Goal: Information Seeking & Learning: Learn about a topic

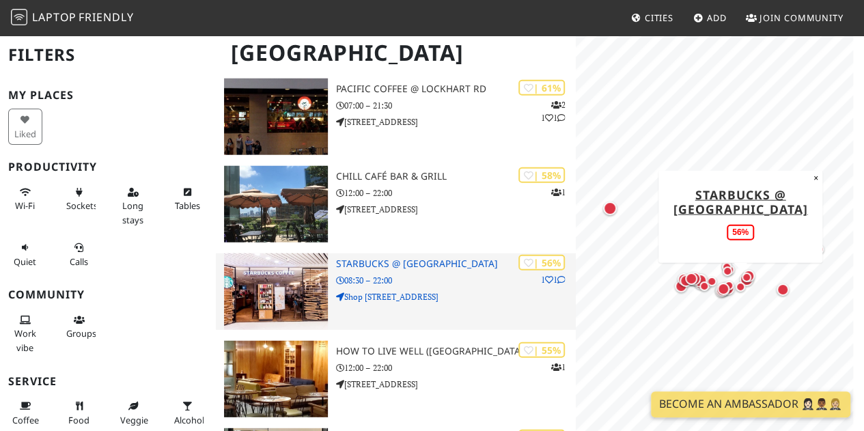
scroll to position [1843, 0]
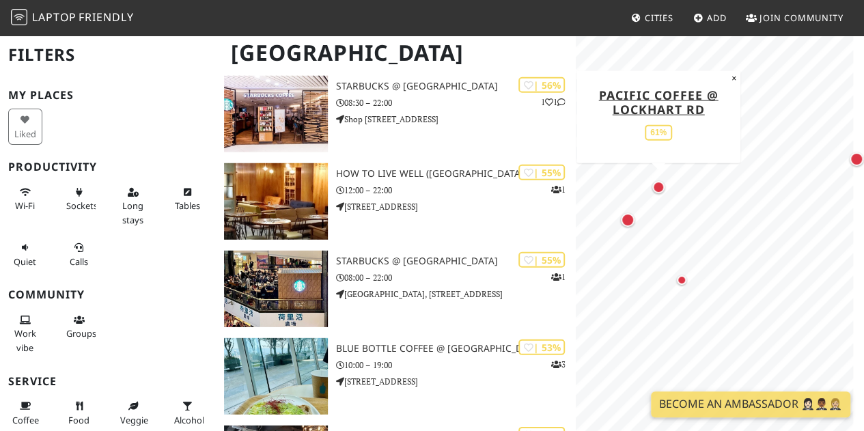
click at [662, 188] on div "Map marker" at bounding box center [658, 187] width 12 height 12
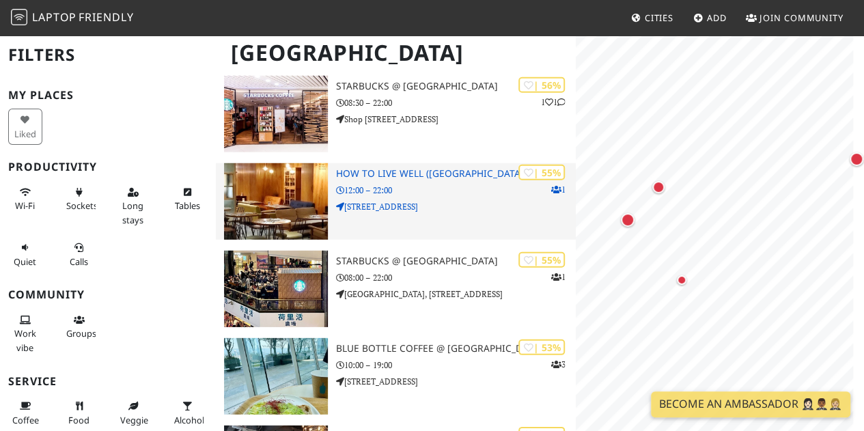
scroll to position [0, 0]
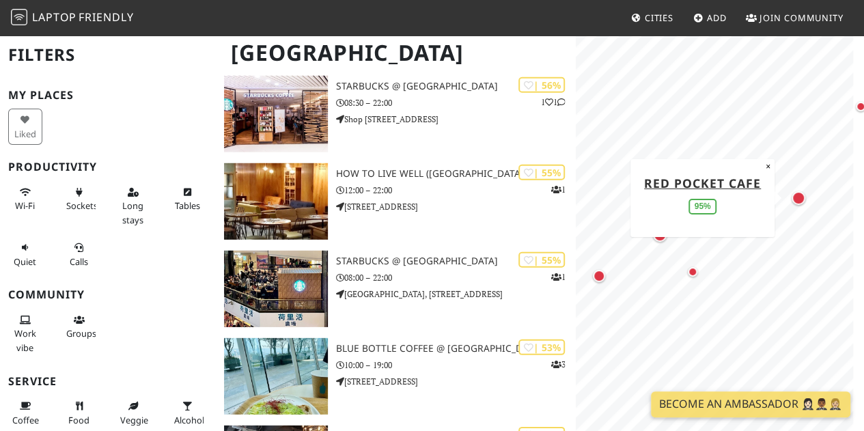
click at [801, 197] on div "Map marker" at bounding box center [798, 198] width 14 height 14
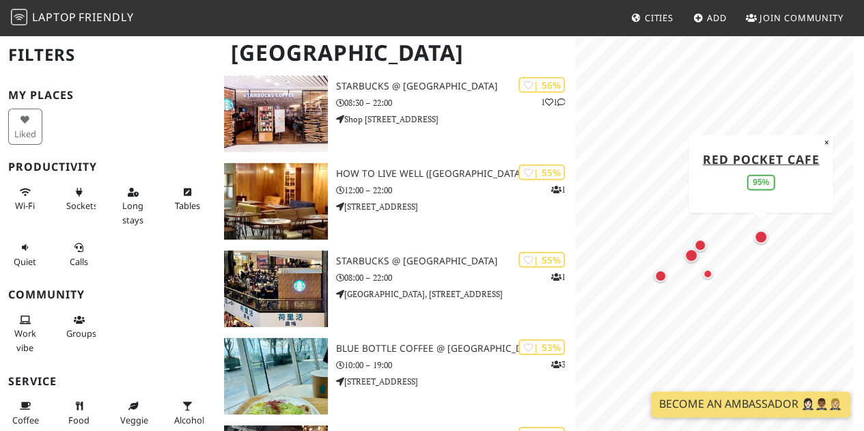
click at [764, 235] on div "Map marker" at bounding box center [761, 237] width 14 height 14
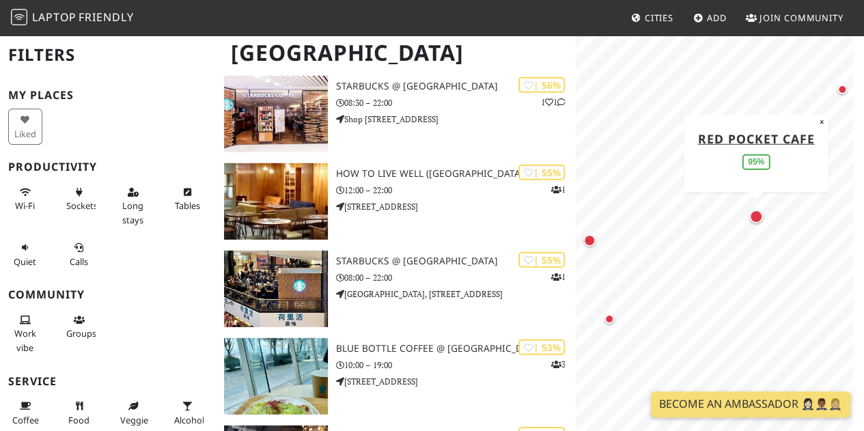
click at [754, 216] on div "Map marker" at bounding box center [756, 217] width 14 height 14
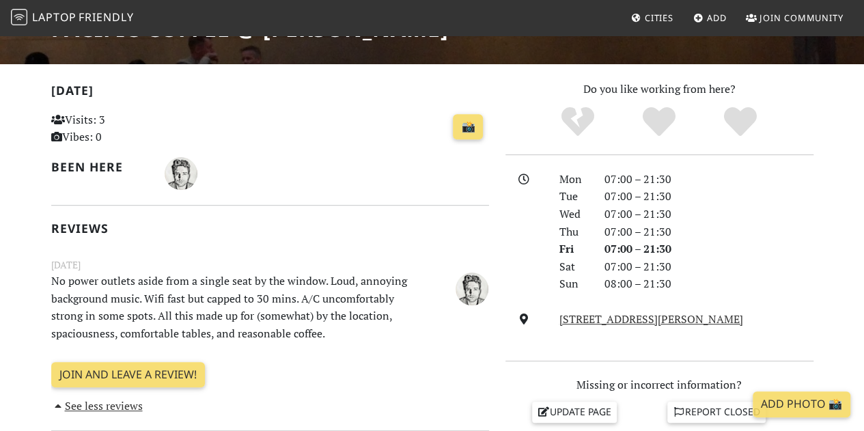
scroll to position [205, 0]
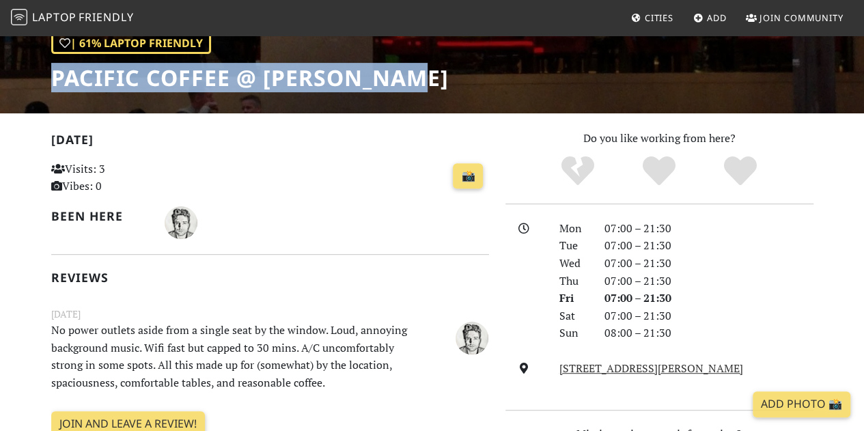
drag, startPoint x: 428, startPoint y: 79, endPoint x: 69, endPoint y: 75, distance: 359.1
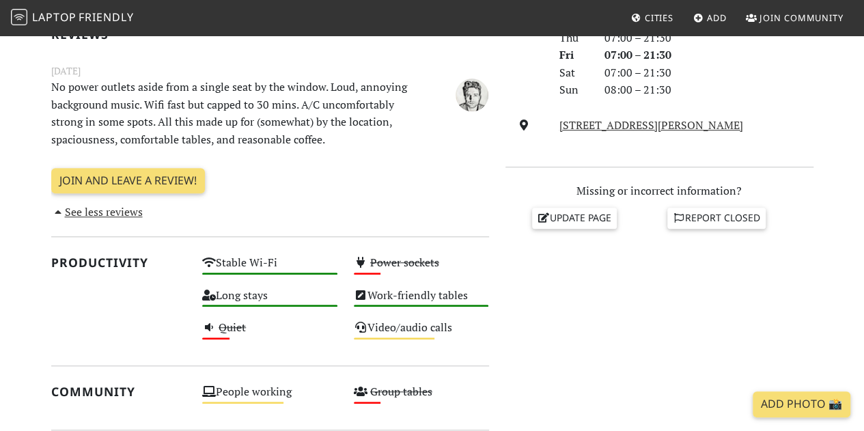
scroll to position [478, 0]
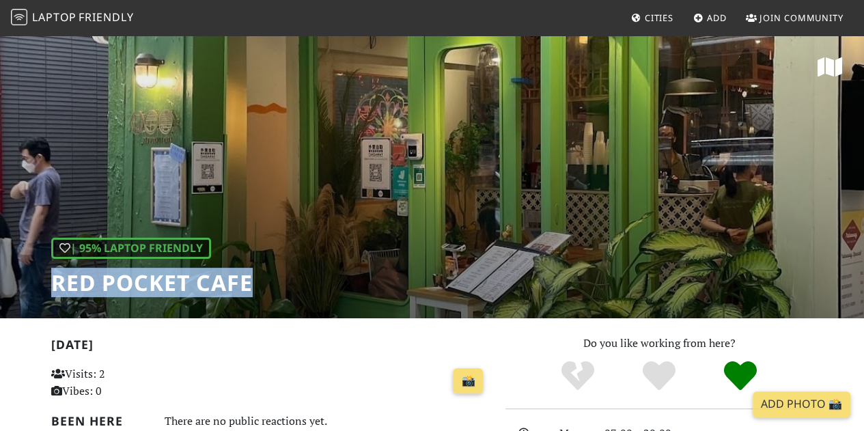
drag, startPoint x: 270, startPoint y: 283, endPoint x: 50, endPoint y: 290, distance: 220.7
click at [50, 290] on div "| 95% Laptop Friendly Red Pocket Cafe" at bounding box center [432, 176] width 864 height 284
copy h1 "Red Pocket Cafe"
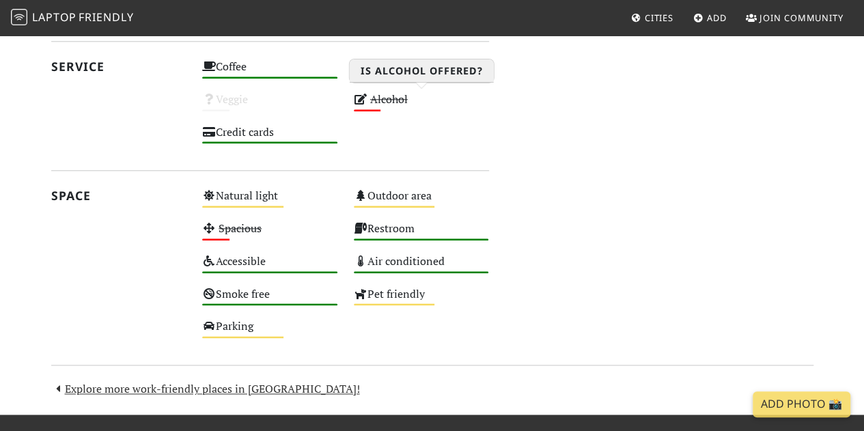
scroll to position [799, 0]
